Goal: Information Seeking & Learning: Learn about a topic

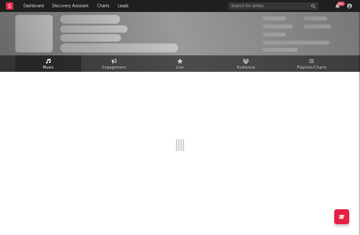
click at [11, 7] on rect at bounding box center [9, 5] width 7 height 7
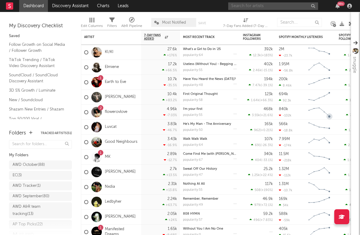
click at [247, 5] on input "text" at bounding box center [274, 5] width 90 height 7
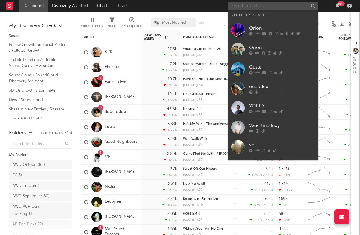
paste input "Salako"
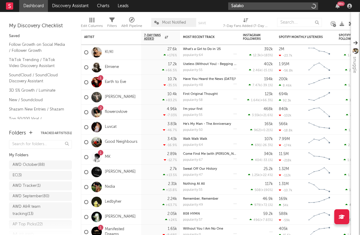
type input "[PERSON_NAME]"
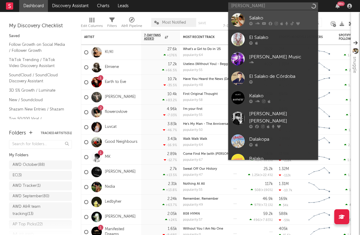
click at [243, 19] on div at bounding box center [238, 19] width 13 height 13
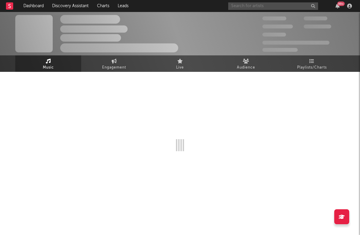
click at [247, 8] on input "text" at bounding box center [274, 5] width 90 height 7
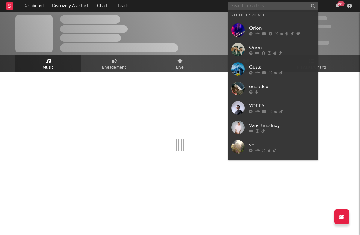
paste input "Salako"
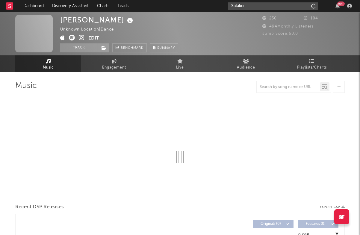
type input "Salako"
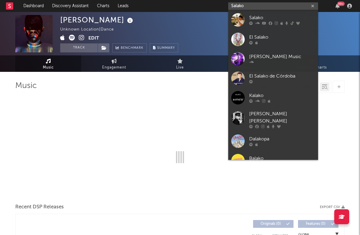
select select "1w"
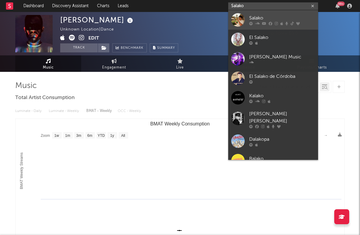
type input "Salako"
click at [241, 18] on div at bounding box center [238, 19] width 13 height 13
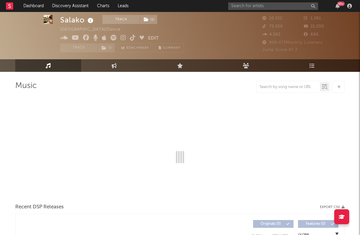
select select "6m"
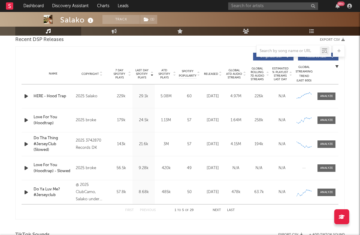
scroll to position [216, 0]
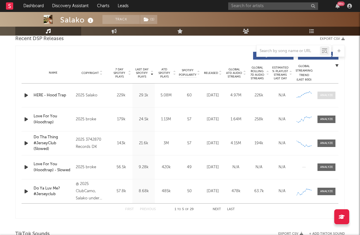
click at [332, 97] on div at bounding box center [327, 95] width 13 height 4
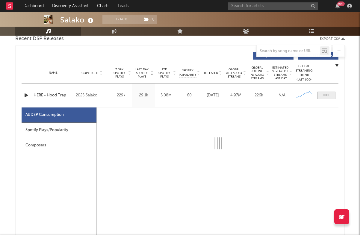
scroll to position [244, 0]
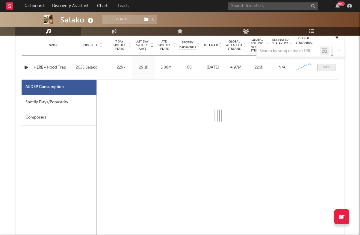
select select "6m"
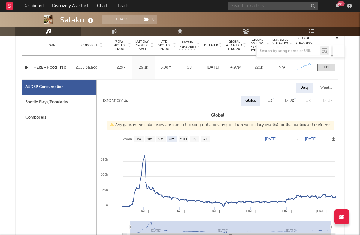
click at [265, 3] on input "text" at bounding box center [274, 5] width 90 height 7
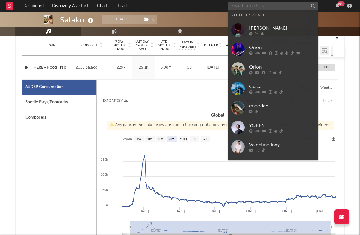
paste input "[URL][DOMAIN_NAME]"
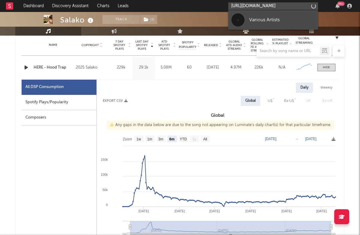
type input "[URL][DOMAIN_NAME]"
click at [265, 18] on div "Various Artists" at bounding box center [283, 19] width 66 height 7
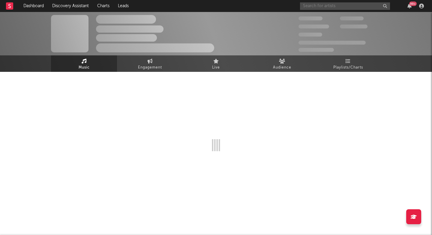
click at [352, 3] on input "text" at bounding box center [345, 5] width 90 height 7
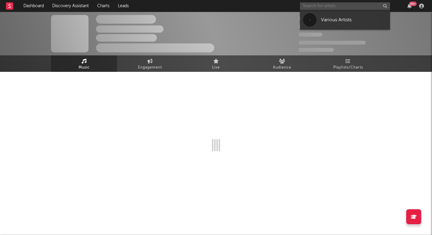
paste input "[URL][DOMAIN_NAME]"
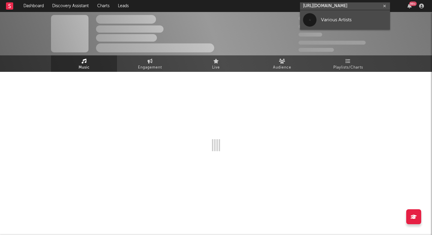
type input "[URL][DOMAIN_NAME]"
click at [340, 21] on div "Various Artists" at bounding box center [354, 19] width 66 height 7
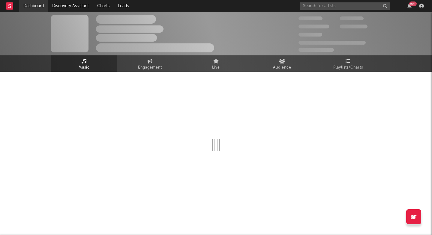
click at [34, 4] on link "Dashboard" at bounding box center [33, 6] width 29 height 12
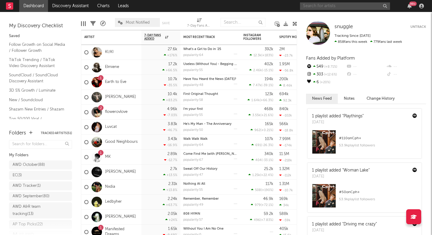
click at [316, 7] on input "text" at bounding box center [345, 5] width 90 height 7
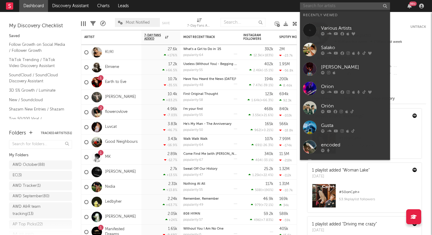
paste input "[URL][DOMAIN_NAME]"
type input "[URL][DOMAIN_NAME]"
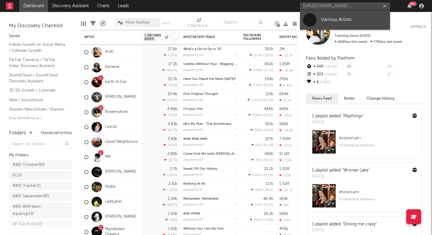
click at [317, 23] on link "Various Artists" at bounding box center [345, 19] width 90 height 19
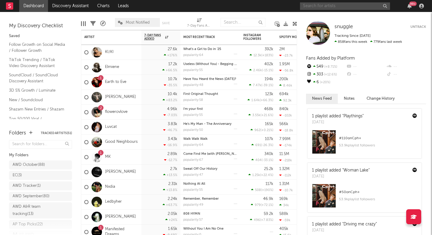
click at [323, 7] on input "text" at bounding box center [345, 5] width 90 height 7
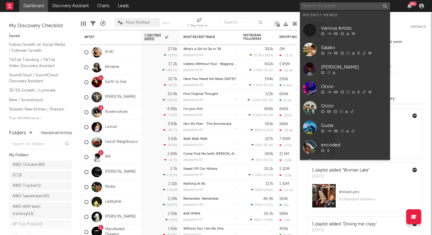
paste input "https://open.spotify.com/artist/6kHgGRuWCJ5FpbieBncl9X?si=rTrkyn79SuWW-sbjwIxqPA"
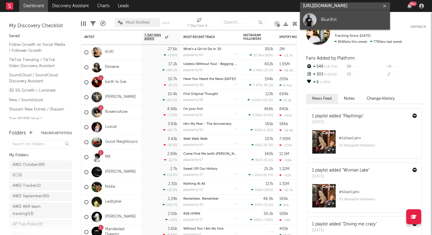
type input "https://open.spotify.com/artist/6kHgGRuWCJ5FpbieBncl9X?si=rTrkyn79SuWW-sbjwIxqPA"
click at [319, 17] on link "Biurifol" at bounding box center [345, 19] width 90 height 19
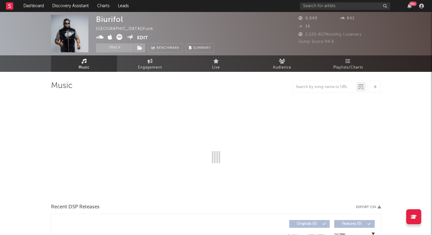
select select "6m"
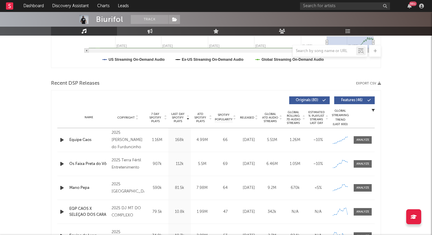
scroll to position [175, 0]
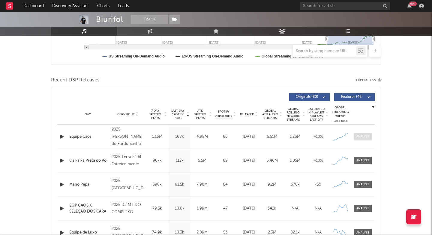
click at [361, 139] on div at bounding box center [362, 137] width 13 height 4
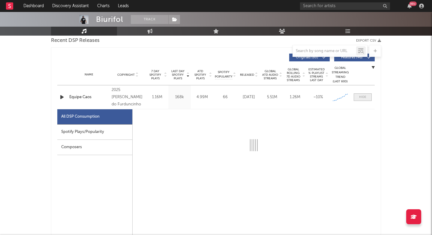
select select "1w"
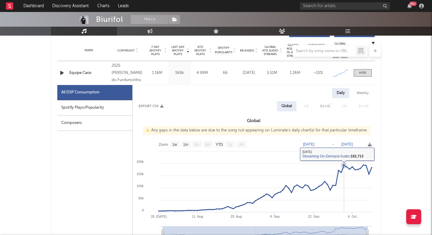
scroll to position [238, 0]
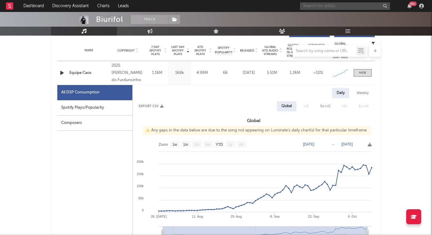
click at [310, 4] on input "text" at bounding box center [345, 5] width 90 height 7
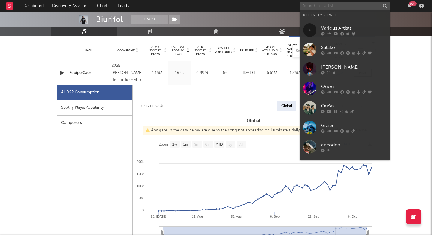
paste input "Lewis Hanton"
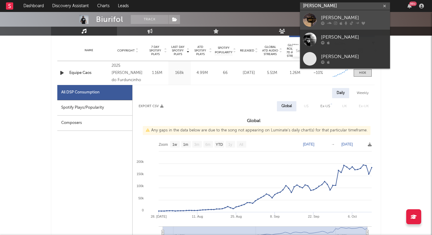
type input "Lewis Hanton"
click at [323, 17] on div "Lewis Hanton" at bounding box center [354, 17] width 66 height 7
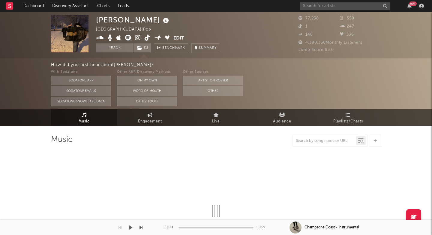
select select "6m"
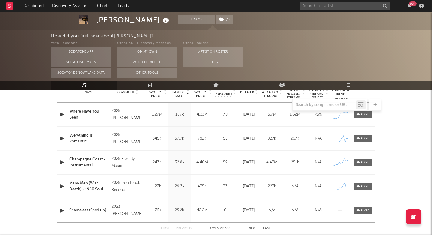
scroll to position [247, 0]
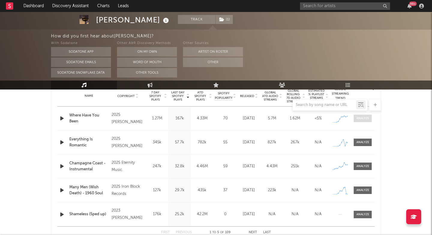
click at [358, 119] on div at bounding box center [362, 118] width 13 height 4
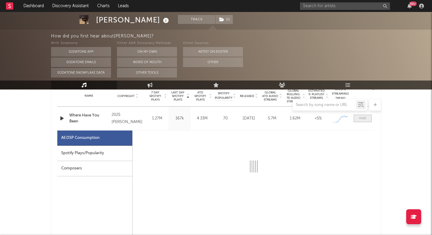
select select "1w"
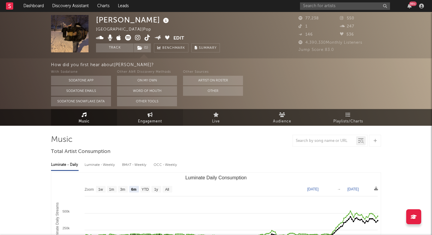
scroll to position [0, 0]
click at [152, 117] on icon at bounding box center [150, 114] width 5 height 5
select select "1w"
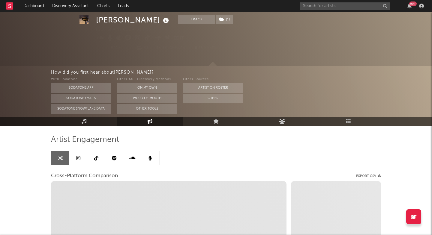
select select "1m"
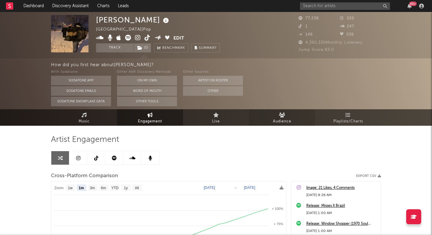
click at [281, 114] on icon at bounding box center [282, 114] width 6 height 5
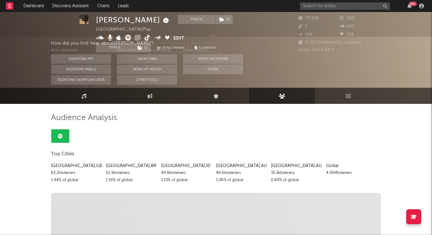
scroll to position [23, 0]
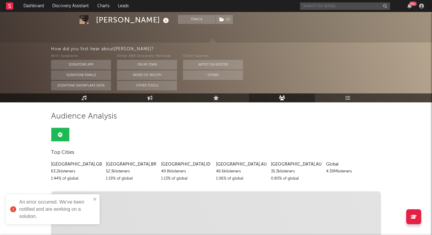
click at [311, 7] on input "text" at bounding box center [345, 5] width 90 height 7
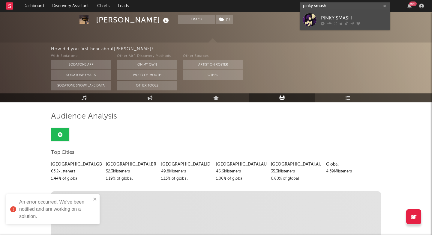
type input "pinky smash"
click at [343, 15] on div "PINKY SMASH" at bounding box center [354, 17] width 66 height 7
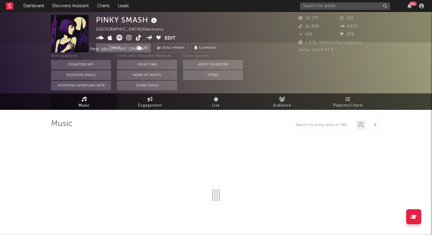
scroll to position [25, 0]
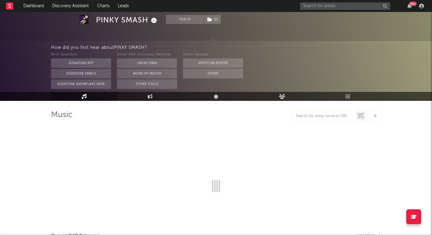
select select "6m"
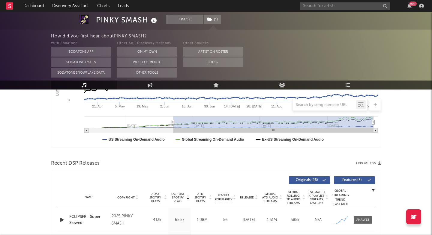
scroll to position [56, 0]
